Goal: Information Seeking & Learning: Learn about a topic

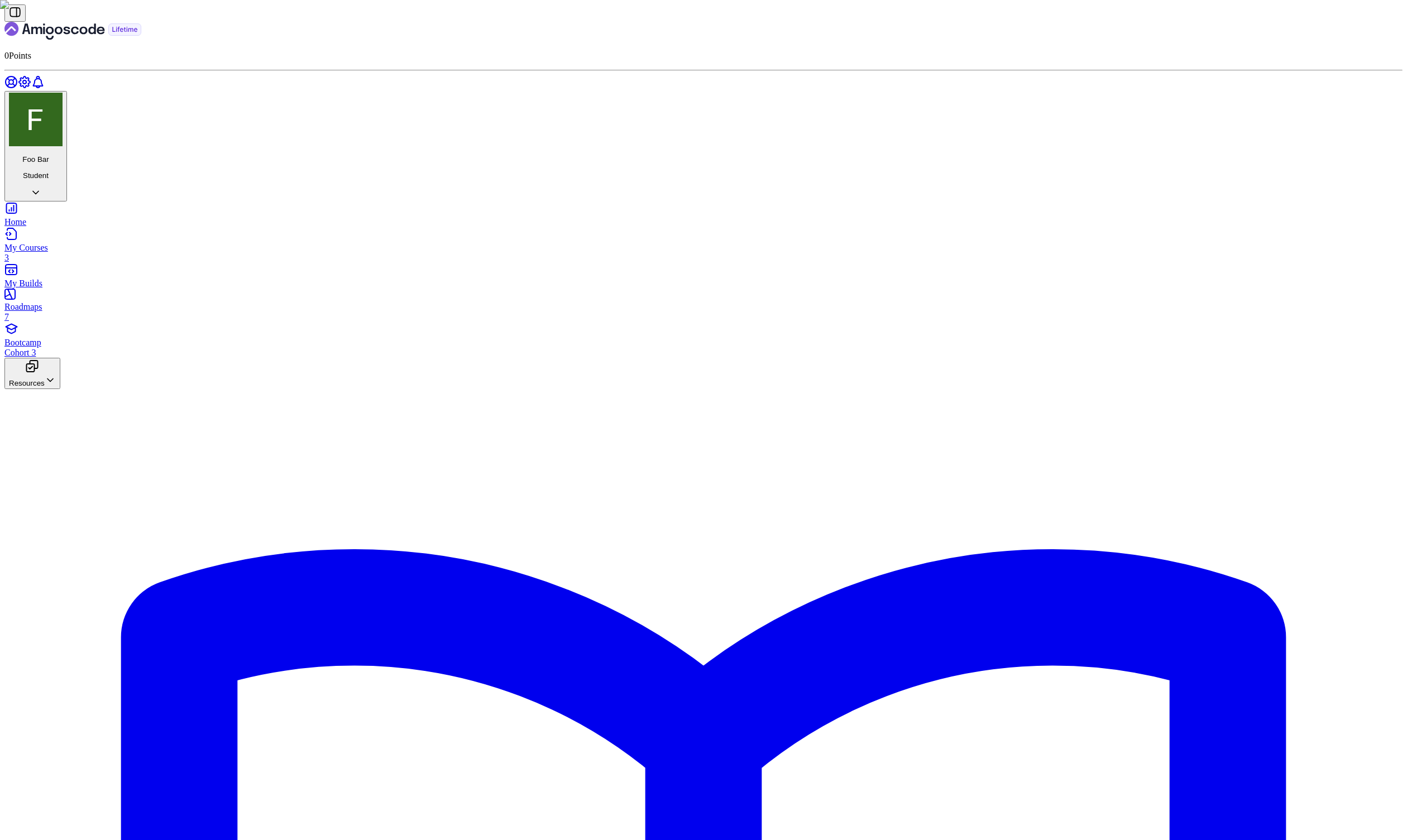
drag, startPoint x: 417, startPoint y: 73, endPoint x: 363, endPoint y: 68, distance: 54.2
drag, startPoint x: 492, startPoint y: 69, endPoint x: 446, endPoint y: 88, distance: 49.8
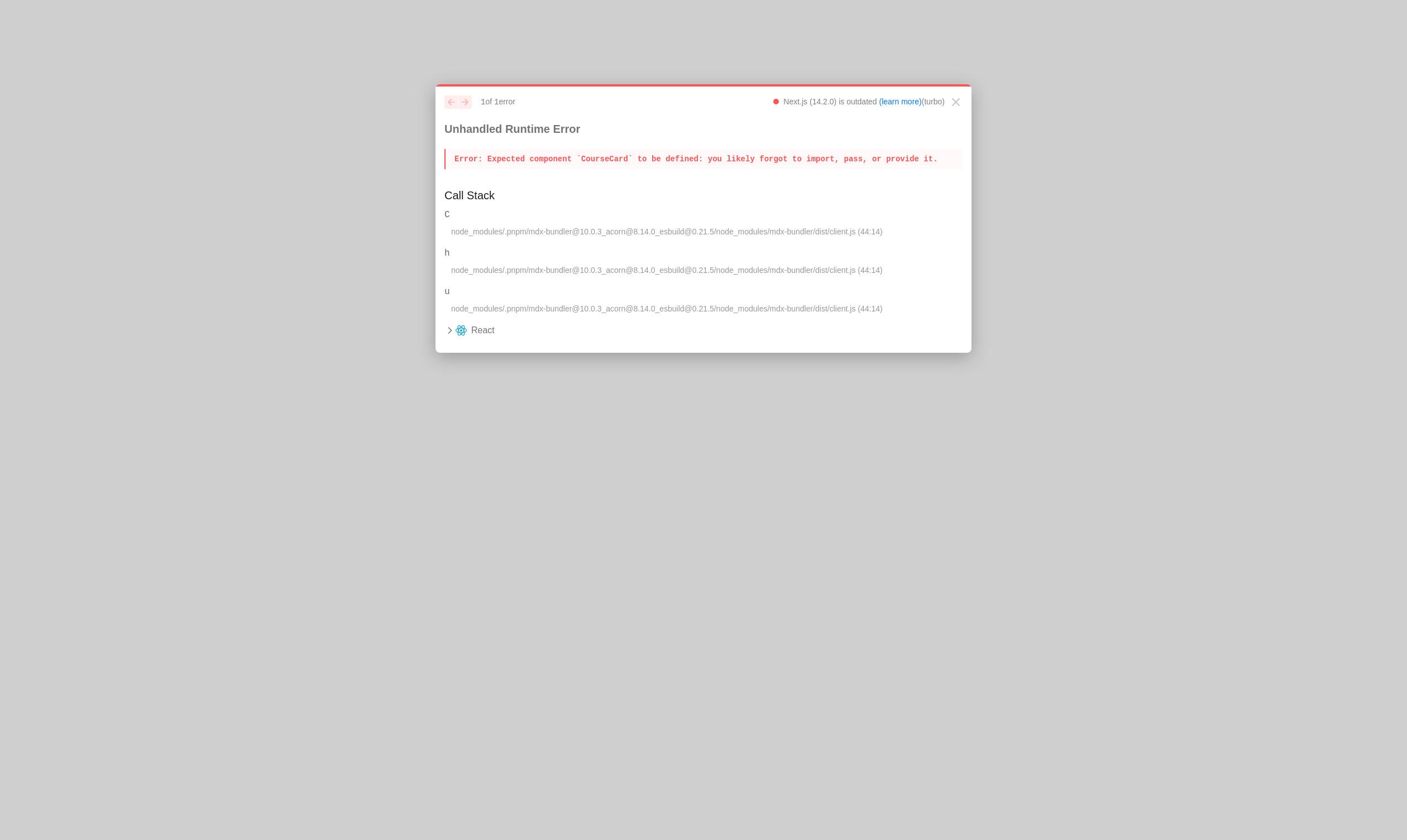
click at [628, 152] on p "Error : Expected component `CourseCard` to be defined: you likely forgot to imp…" at bounding box center [703, 159] width 518 height 20
click at [627, 153] on p "Error : Expected component `CourseCard` to be defined: you likely forgot to imp…" at bounding box center [703, 159] width 518 height 20
click at [628, 154] on p "Error : Expected component `CourseCard` to be defined: you likely forgot to imp…" at bounding box center [703, 159] width 518 height 20
click at [624, 170] on div "previous next 1 of 1 error Next.js (14.2.0) is outdated (learn more) (turbo) Un…" at bounding box center [703, 137] width 518 height 83
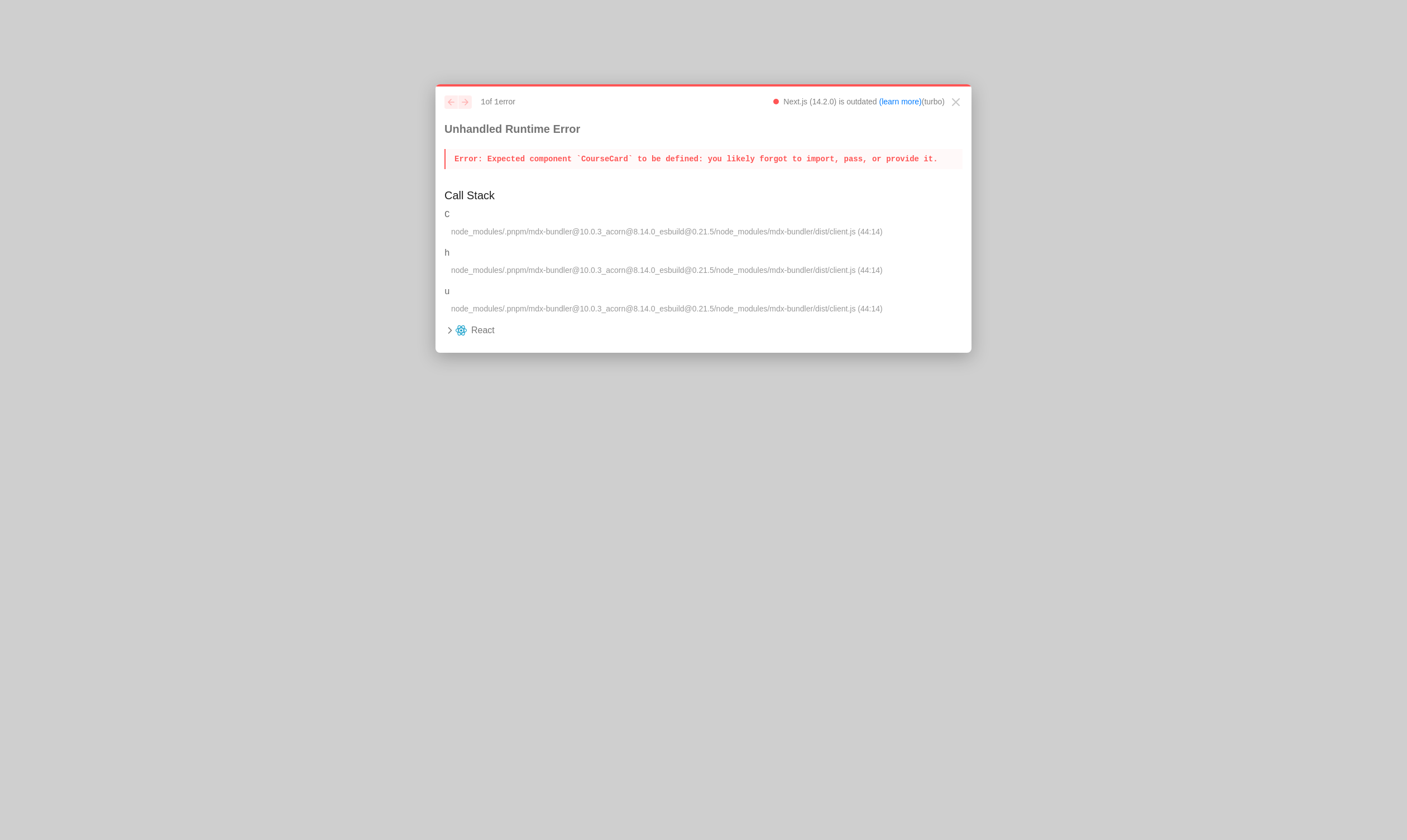
click at [627, 158] on p "Error : Expected component `CourseCard` to be defined: you likely forgot to imp…" at bounding box center [703, 159] width 518 height 20
